Goal: Check status: Check status

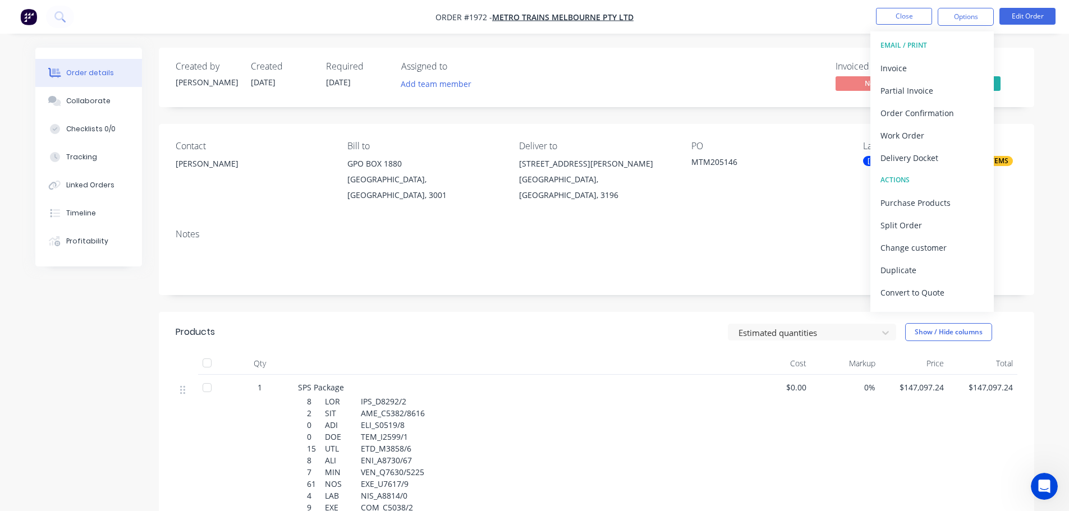
click at [727, 67] on div "Invoiced No Status In Production" at bounding box center [766, 77] width 504 height 33
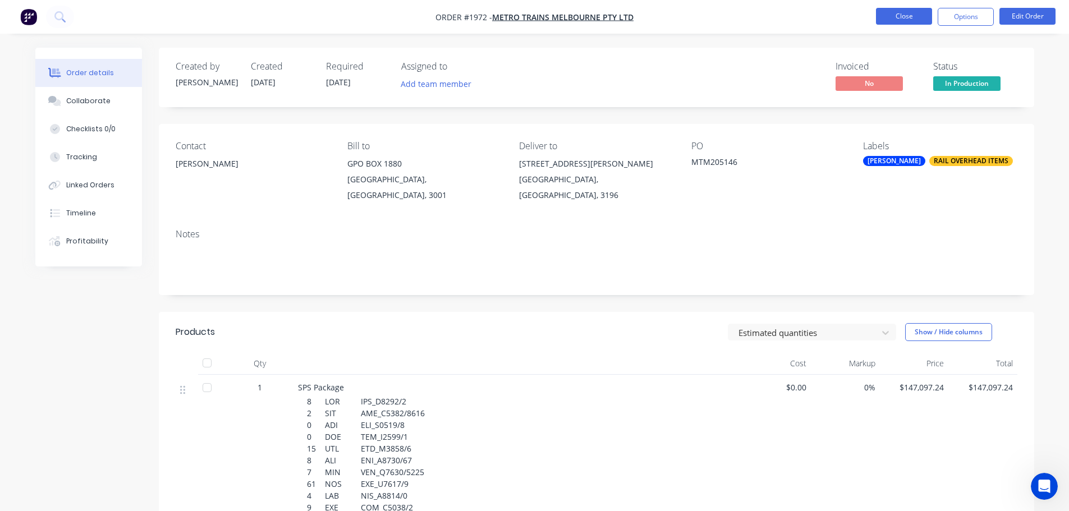
click at [895, 19] on button "Close" at bounding box center [904, 16] width 56 height 17
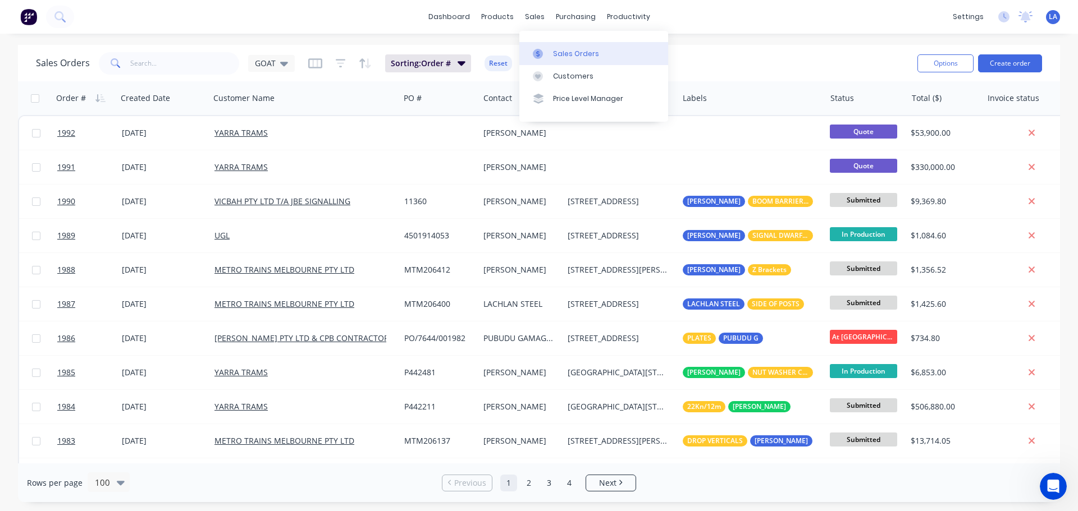
click at [551, 65] on link "Customers" at bounding box center [593, 76] width 149 height 22
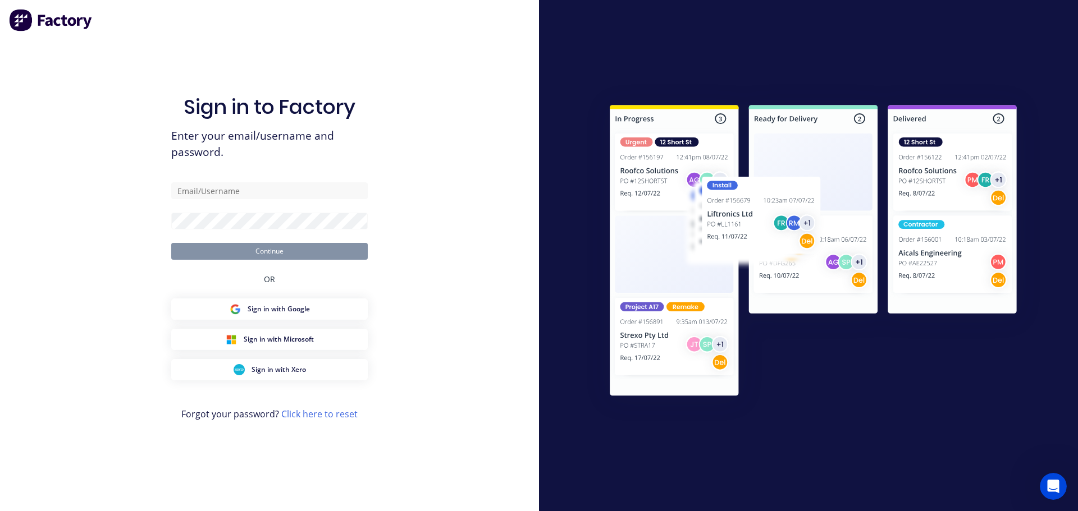
click at [539, 49] on div at bounding box center [808, 255] width 539 height 511
type input "[PERSON_NAME][EMAIL_ADDRESS][DOMAIN_NAME]"
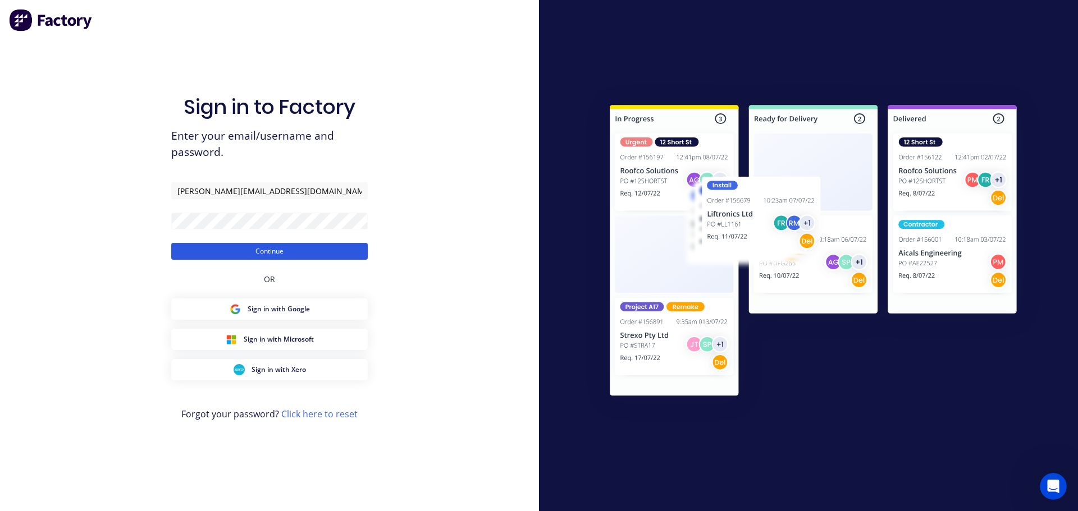
click at [333, 245] on button "Continue" at bounding box center [269, 251] width 196 height 17
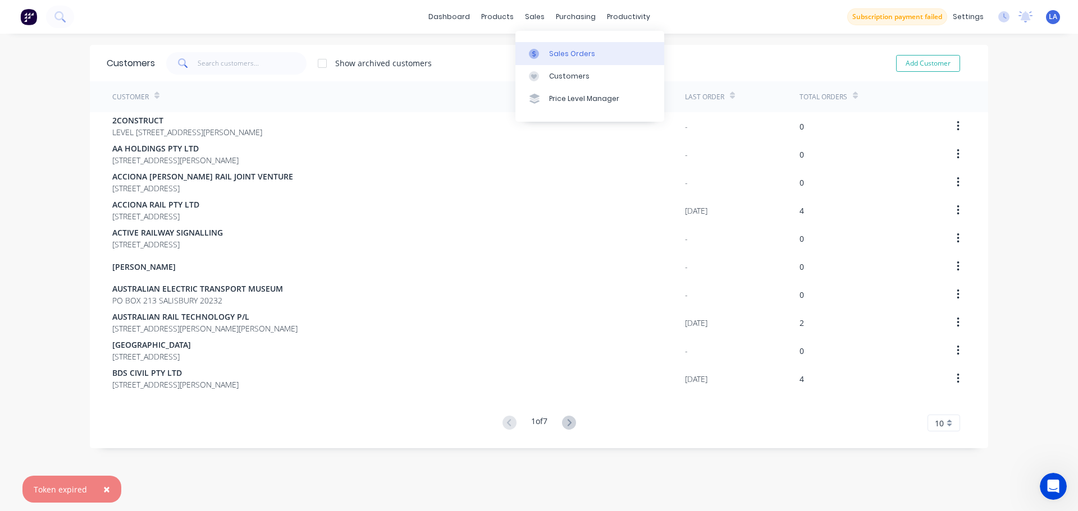
click at [541, 54] on div at bounding box center [537, 54] width 17 height 10
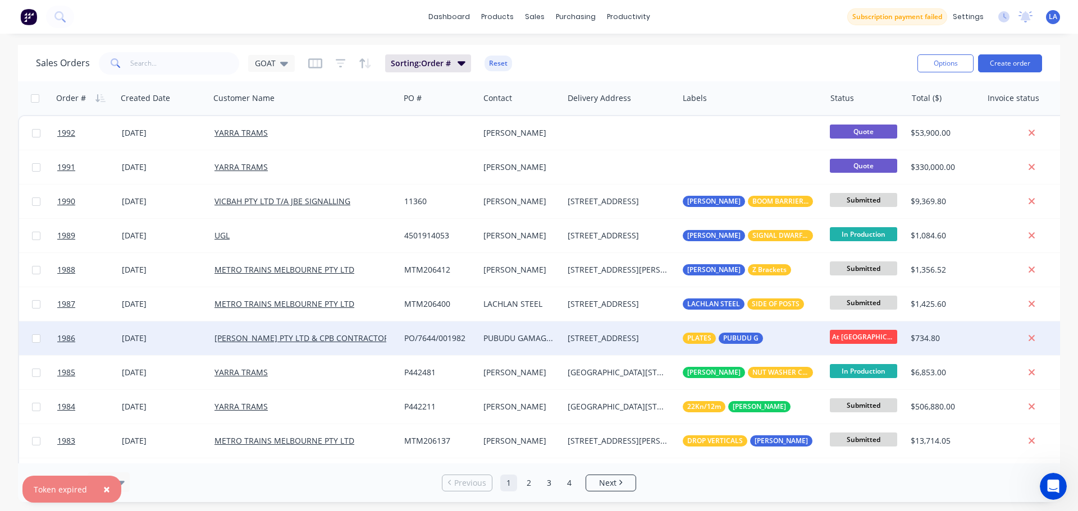
click at [198, 340] on div "[DATE]" at bounding box center [164, 338] width 84 height 11
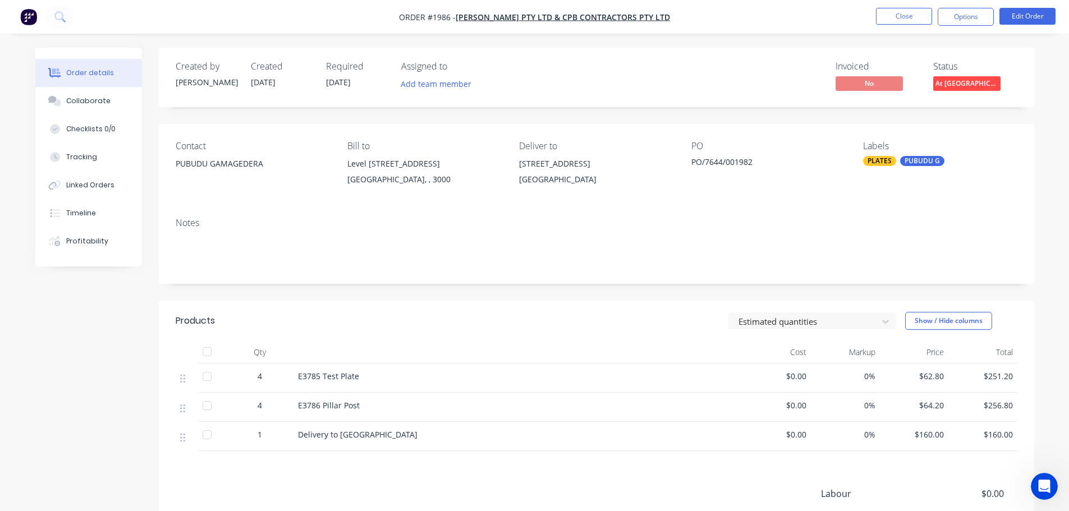
click at [962, 89] on span "At [GEOGRAPHIC_DATA]" at bounding box center [966, 83] width 67 height 14
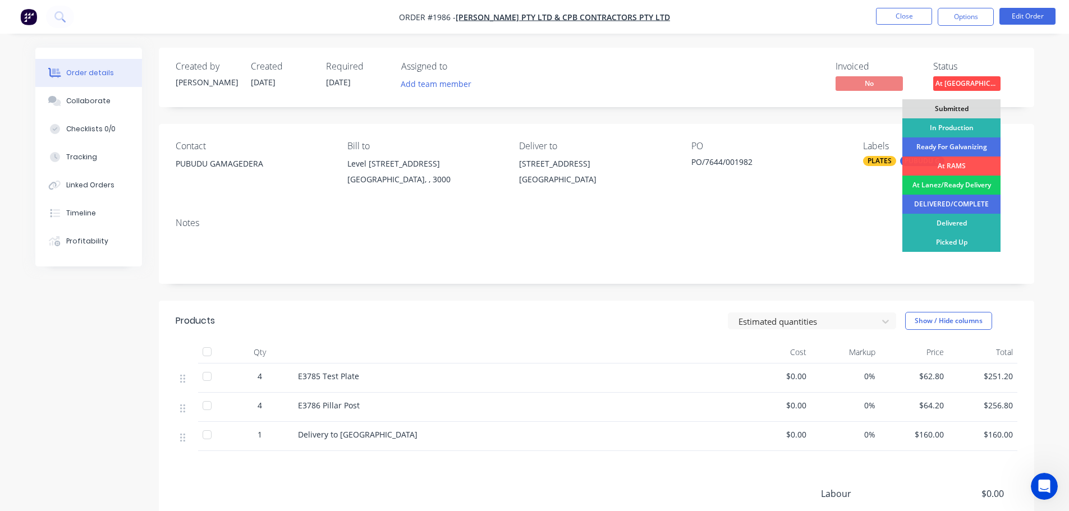
click at [966, 184] on div "At Lanez/Ready Delivery" at bounding box center [952, 185] width 98 height 19
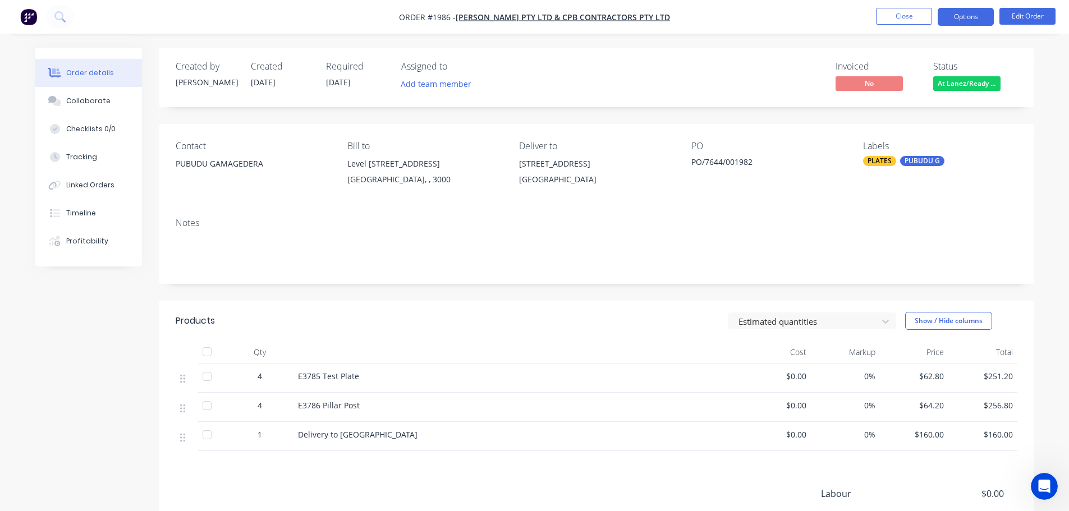
click at [950, 24] on button "Options" at bounding box center [966, 17] width 56 height 18
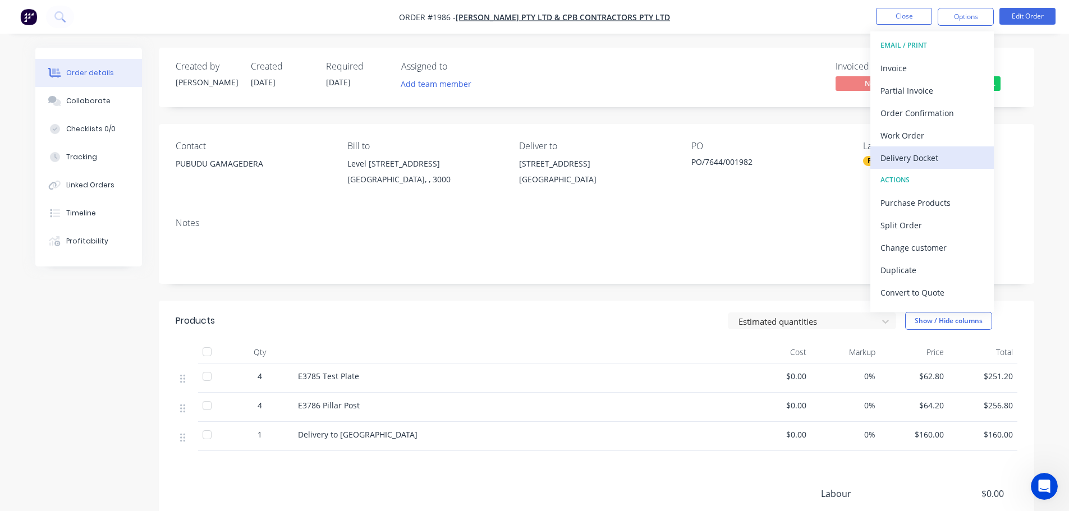
click at [926, 156] on div "Delivery Docket" at bounding box center [932, 158] width 103 height 16
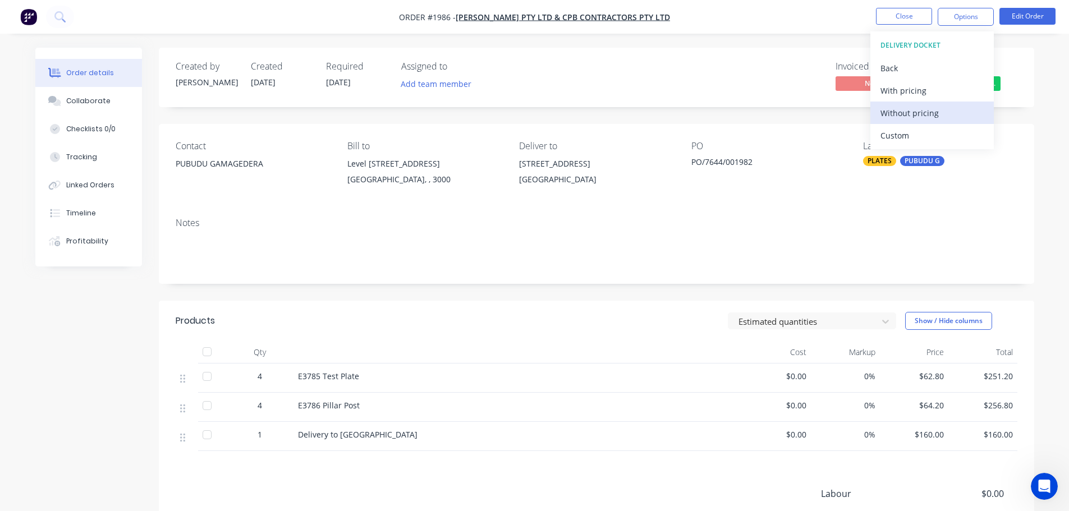
click at [929, 117] on div "Without pricing" at bounding box center [932, 113] width 103 height 16
